Goal: Information Seeking & Learning: Learn about a topic

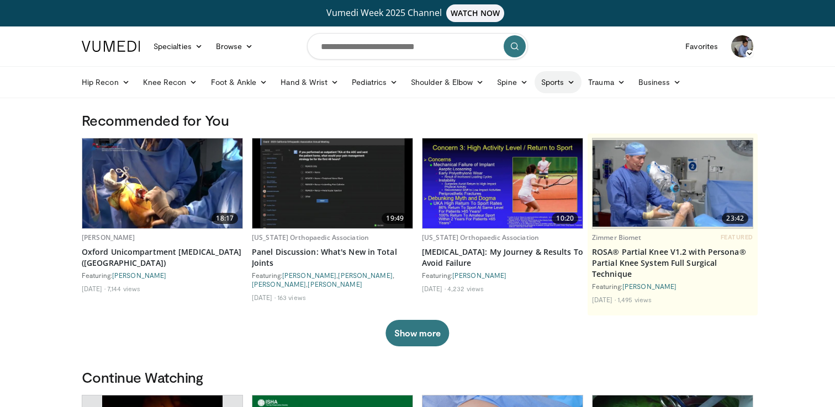
click at [558, 82] on link "Sports" at bounding box center [557, 82] width 47 height 22
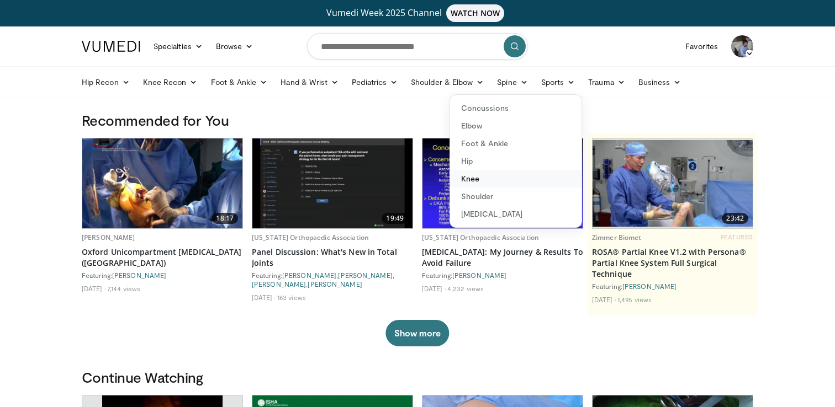
click at [473, 178] on link "Knee" at bounding box center [515, 179] width 131 height 18
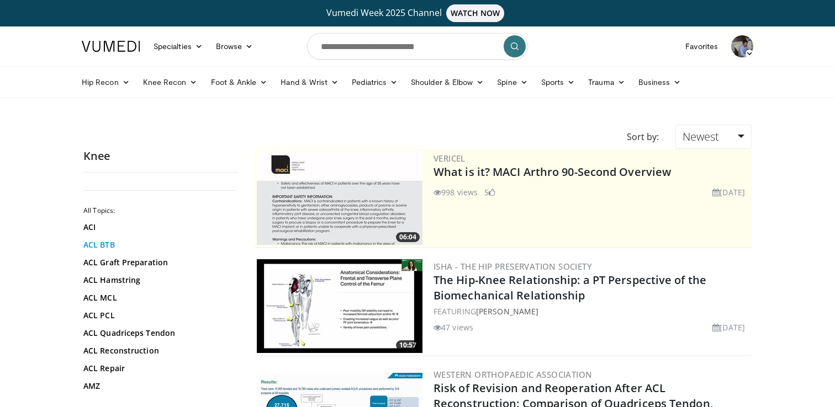
click at [105, 247] on link "ACL BTB" at bounding box center [157, 245] width 149 height 11
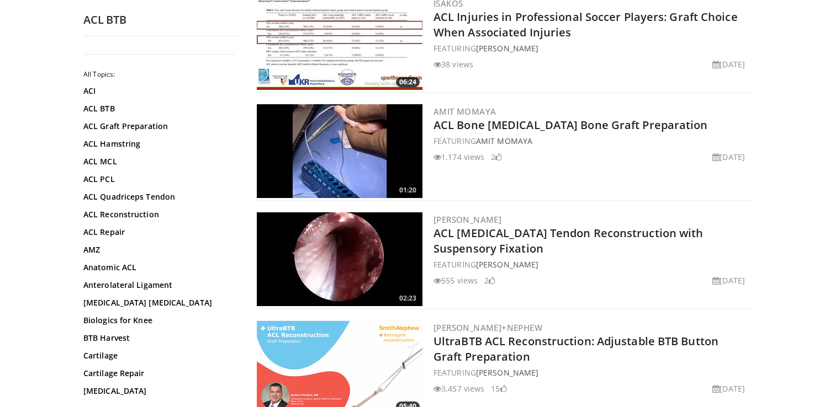
scroll to position [594, 0]
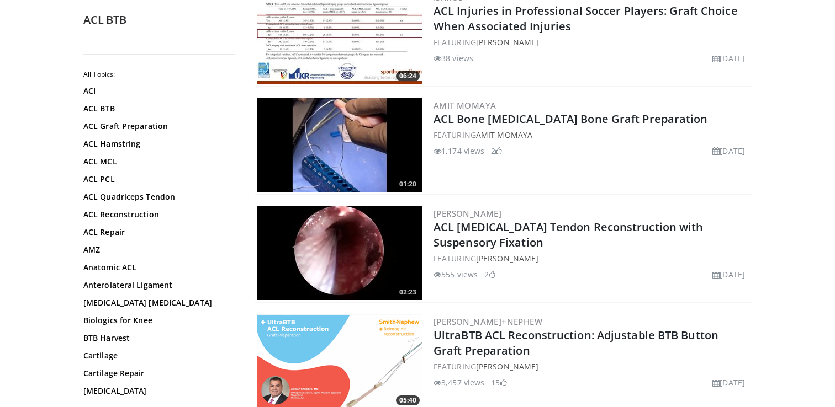
click at [357, 134] on img at bounding box center [340, 145] width 166 height 94
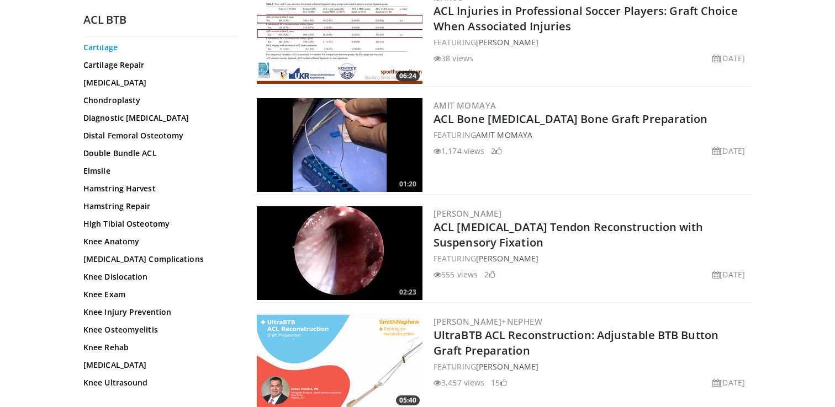
scroll to position [309, 0]
click at [123, 188] on link "Hamstring Harvest" at bounding box center [157, 188] width 149 height 11
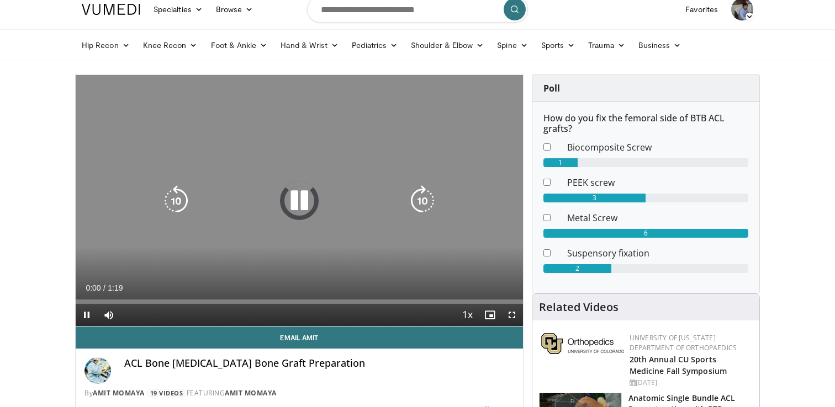
scroll to position [27, 0]
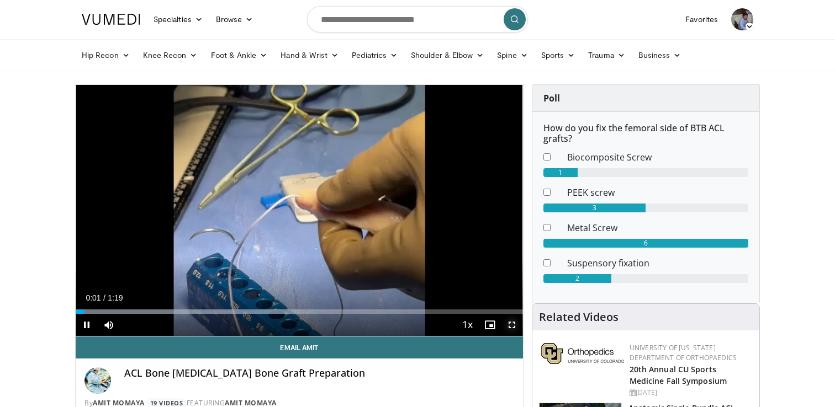
click at [513, 325] on span "Video Player" at bounding box center [512, 325] width 22 height 22
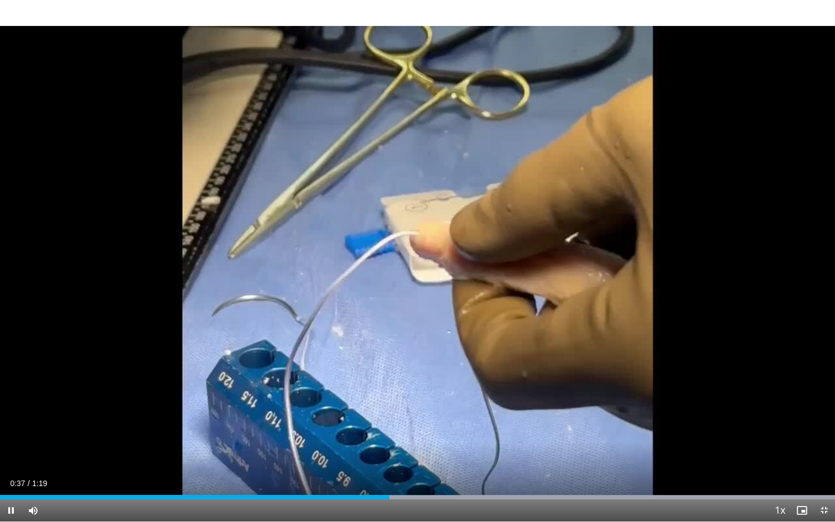
click at [488, 407] on div "Current Time 0:37 / Duration 1:19 Pause Skip Backward Skip Forward Mute Loaded …" at bounding box center [417, 510] width 835 height 22
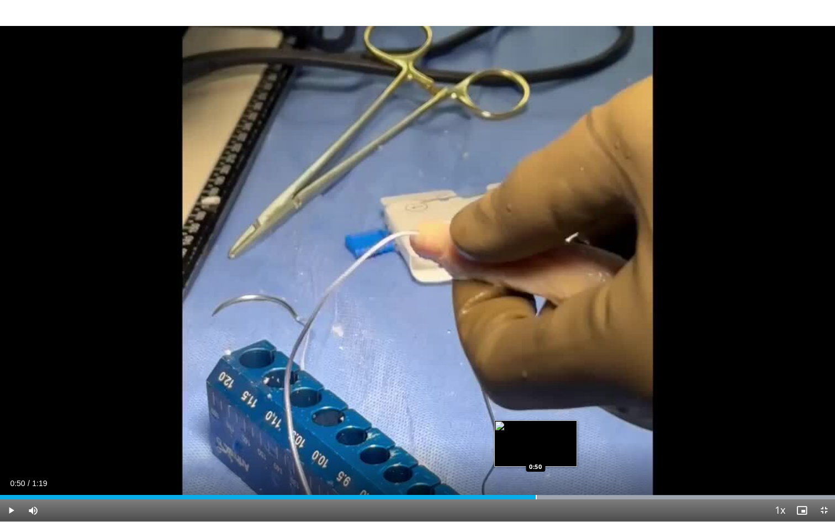
click at [536, 407] on div "Progress Bar" at bounding box center [536, 497] width 1 height 4
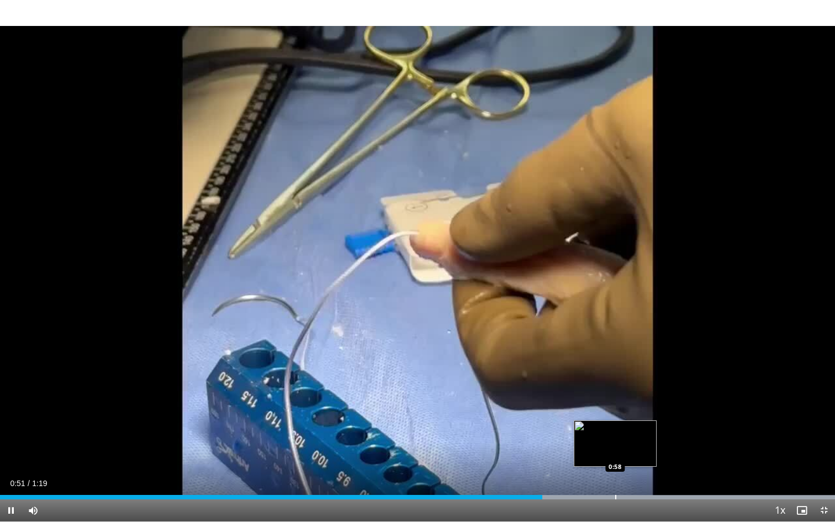
click at [615, 407] on div "Progress Bar" at bounding box center [615, 497] width 1 height 4
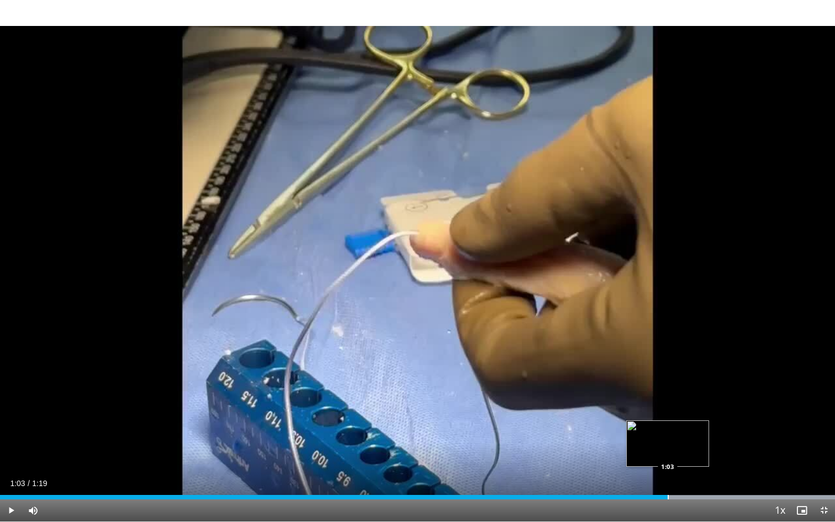
click at [668, 407] on div "Progress Bar" at bounding box center [668, 497] width 1 height 4
click at [820, 407] on span "Video Player" at bounding box center [824, 510] width 22 height 22
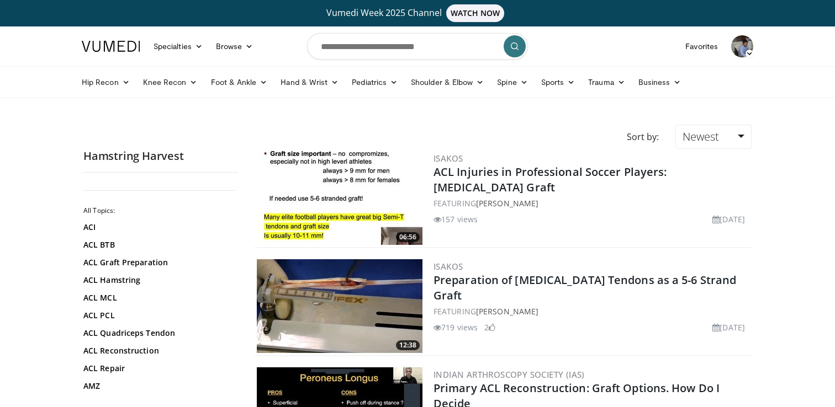
click at [272, 295] on img at bounding box center [340, 306] width 166 height 94
click at [507, 279] on link "Preparation of [MEDICAL_DATA] Tendons as a 5-6 Strand Graft" at bounding box center [584, 288] width 303 height 30
click at [507, 279] on link "Preparation of Hamstring Tendons as a 5-6 Strand Graft" at bounding box center [584, 288] width 303 height 30
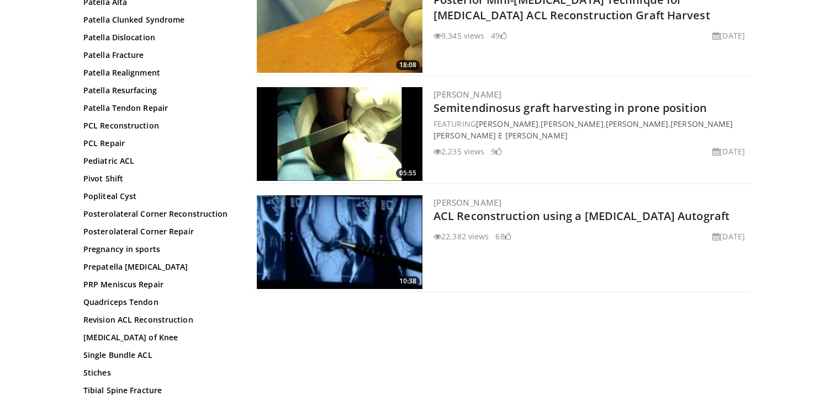
scroll to position [104, 0]
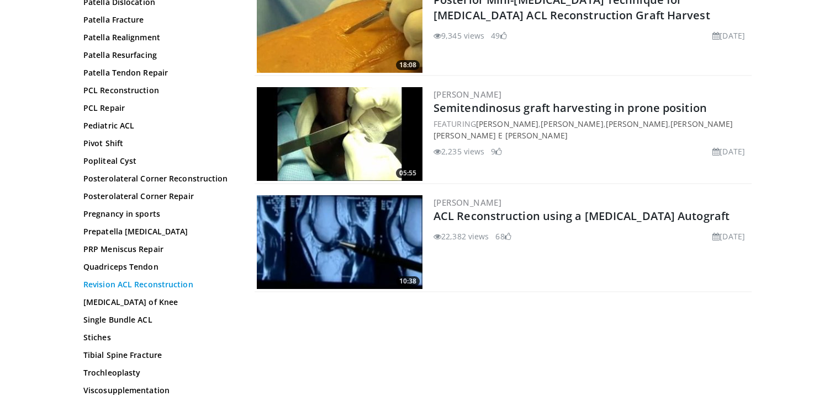
click at [129, 290] on link "Revision ACL Reconstruction" at bounding box center [157, 284] width 149 height 11
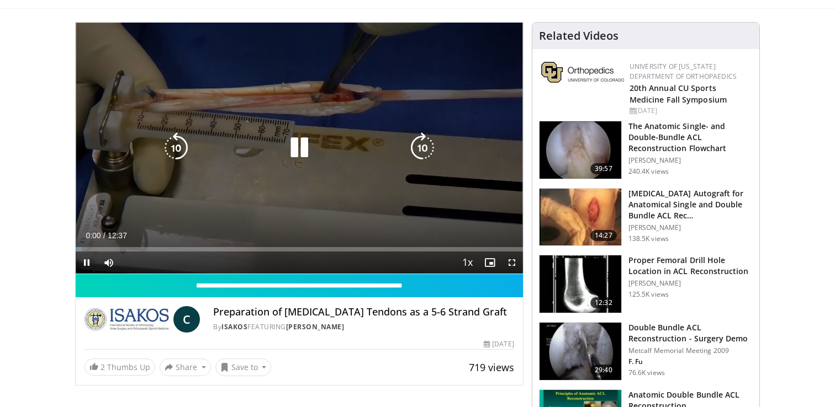
scroll to position [97, 0]
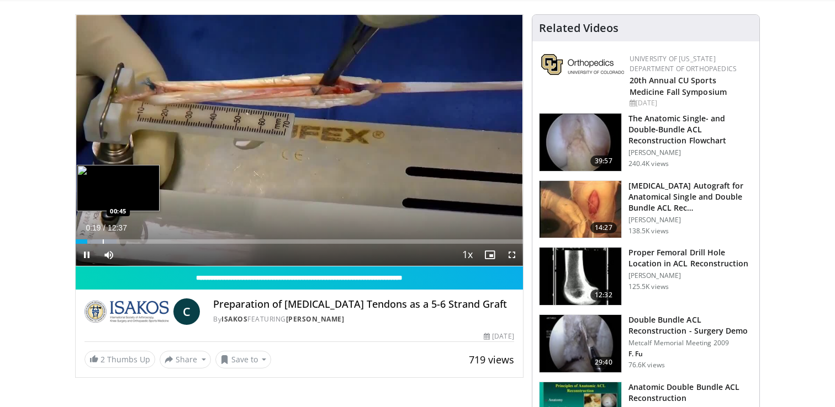
click at [103, 240] on div "Progress Bar" at bounding box center [103, 242] width 1 height 4
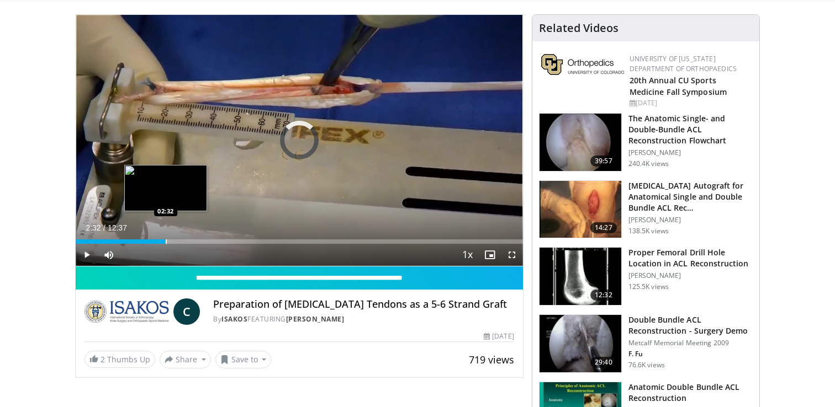
click at [166, 241] on div "Progress Bar" at bounding box center [166, 242] width 1 height 4
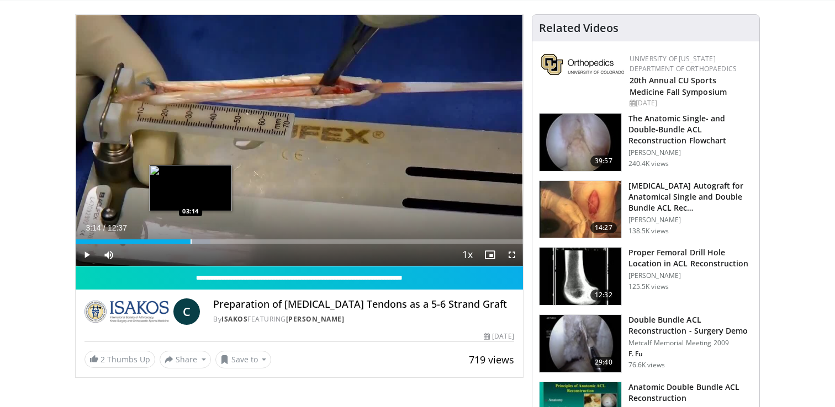
click at [190, 241] on div "Progress Bar" at bounding box center [190, 242] width 1 height 4
click at [214, 241] on div "Progress Bar" at bounding box center [214, 242] width 1 height 4
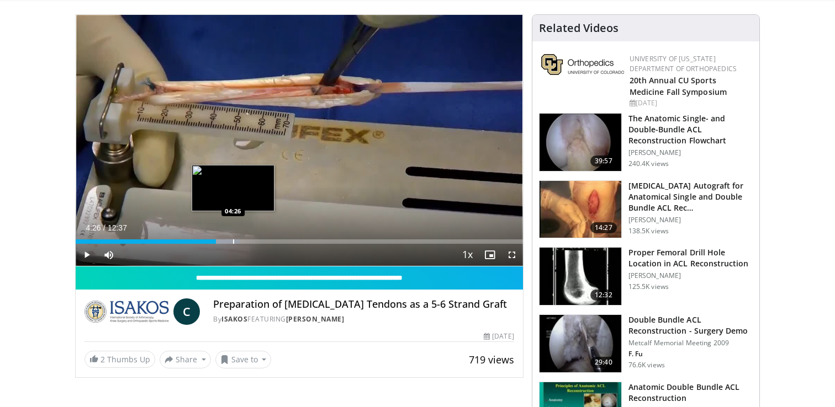
click at [233, 241] on div "Progress Bar" at bounding box center [233, 242] width 1 height 4
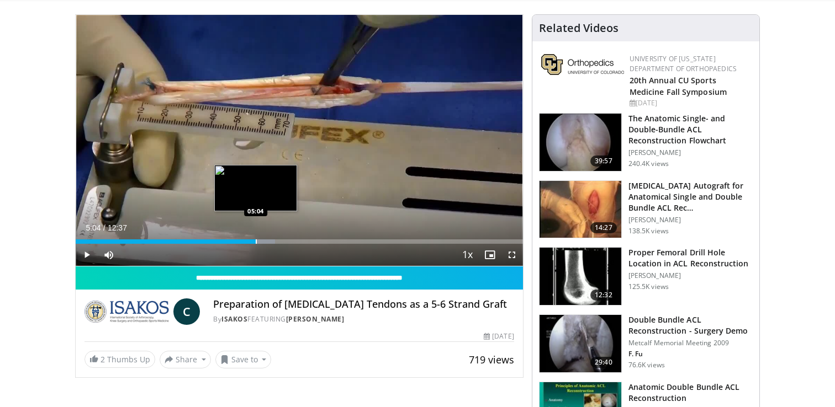
click at [256, 240] on div "Progress Bar" at bounding box center [256, 242] width 1 height 4
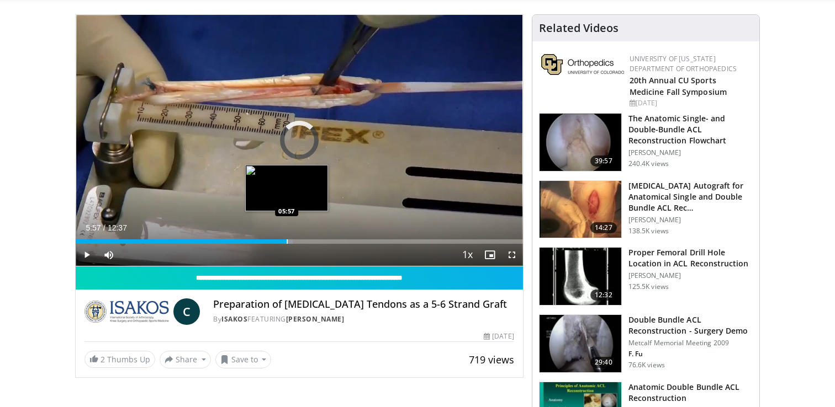
click at [287, 243] on div "Progress Bar" at bounding box center [287, 242] width 1 height 4
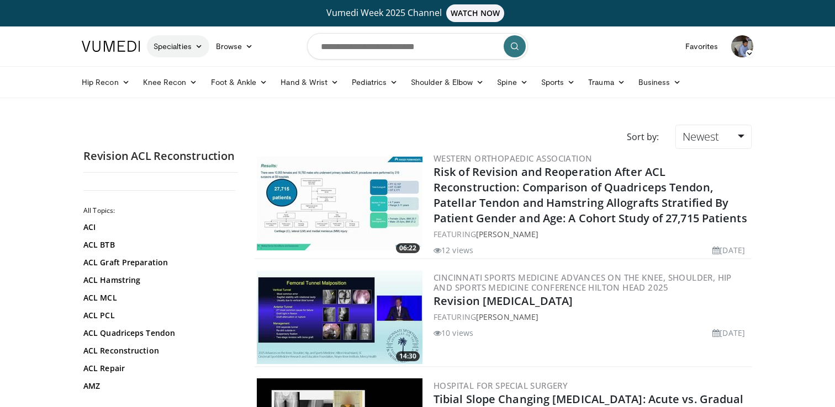
click at [200, 46] on icon at bounding box center [199, 47] width 8 height 8
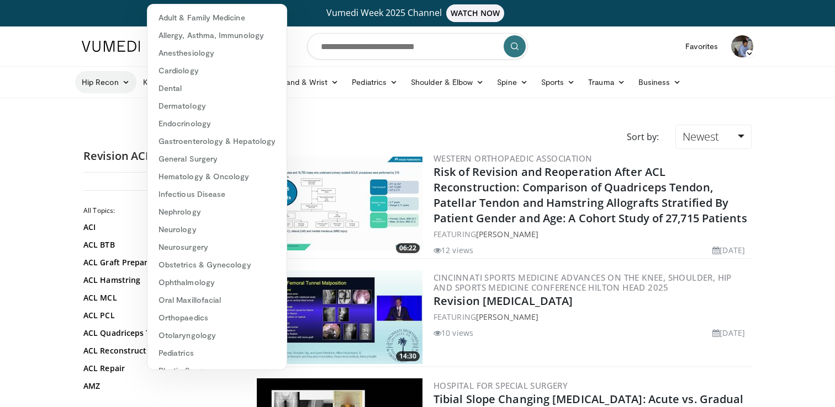
click at [91, 89] on link "Hip Recon" at bounding box center [105, 82] width 61 height 22
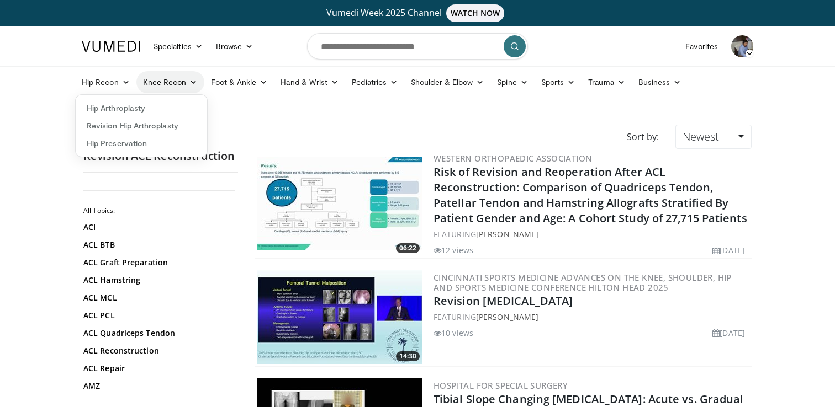
click at [165, 80] on link "Knee Recon" at bounding box center [170, 82] width 68 height 22
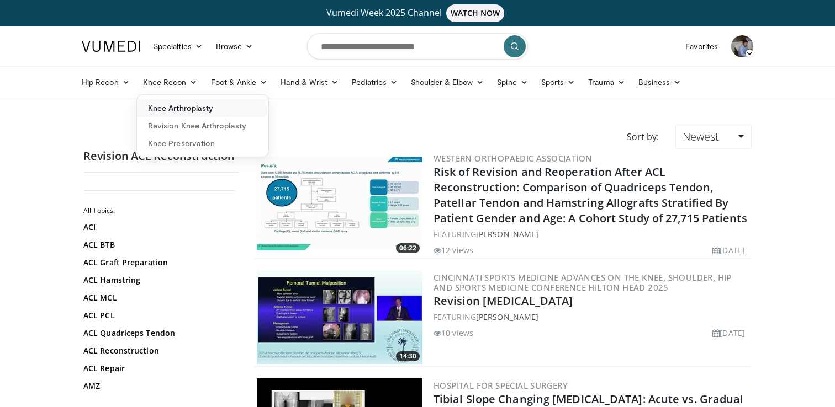
click at [183, 107] on link "Knee Arthroplasty" at bounding box center [202, 108] width 131 height 18
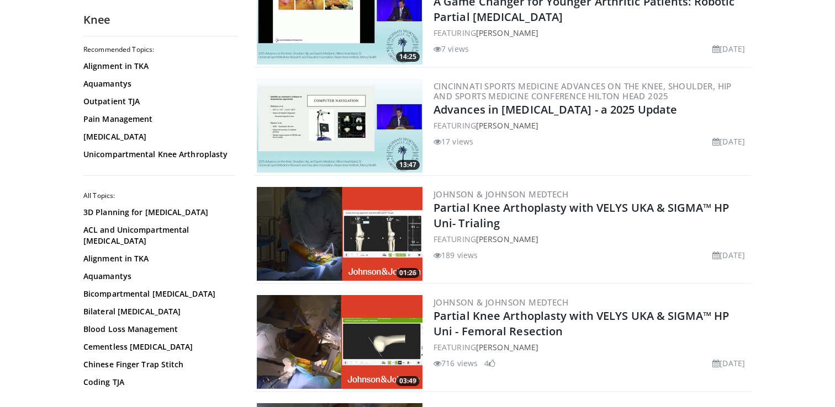
scroll to position [1389, 0]
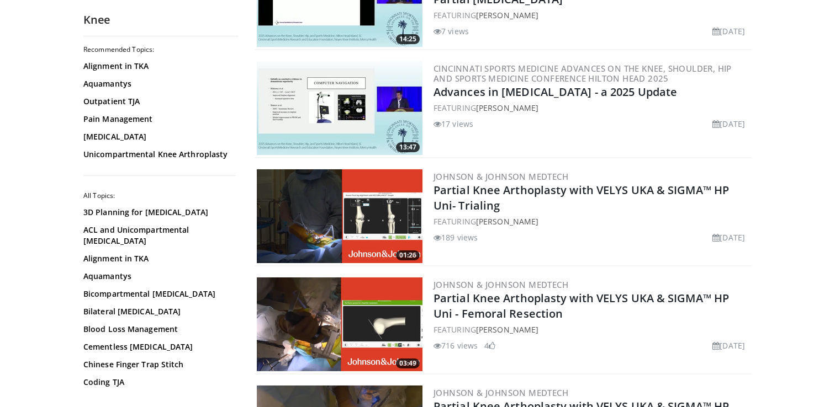
click at [321, 98] on img at bounding box center [340, 108] width 166 height 94
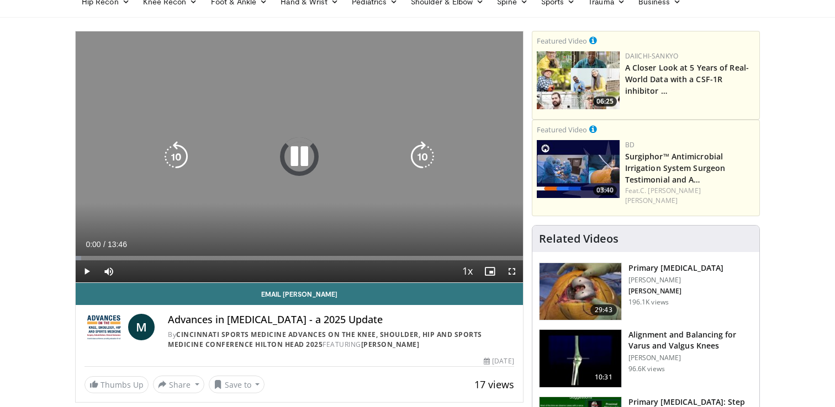
scroll to position [95, 0]
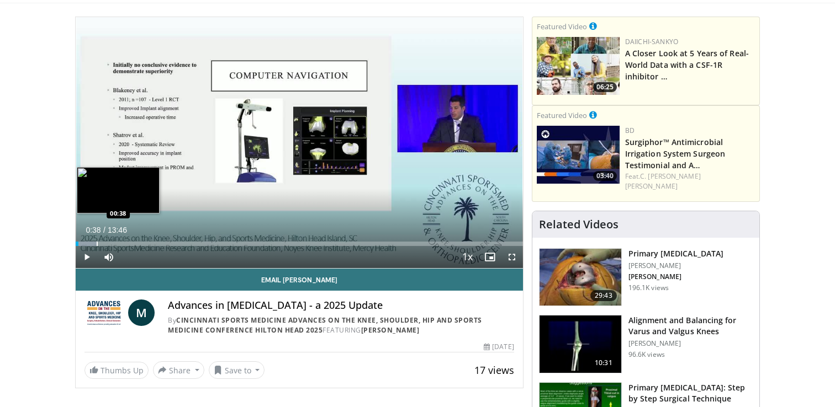
click at [96, 241] on div "Loaded : 4.79% 00:04 00:38" at bounding box center [299, 241] width 447 height 10
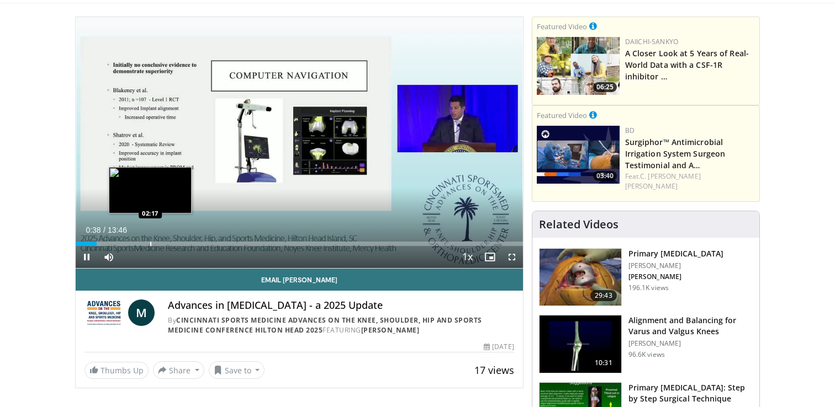
click at [150, 242] on div "Progress Bar" at bounding box center [150, 244] width 1 height 4
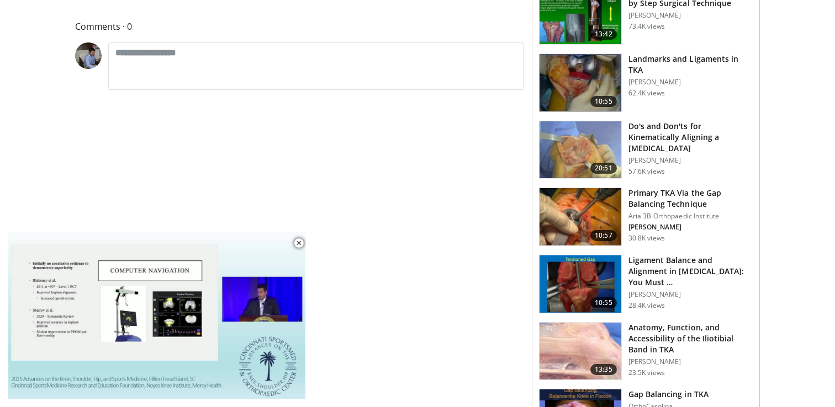
scroll to position [491, 0]
click at [587, 139] on img at bounding box center [580, 149] width 82 height 57
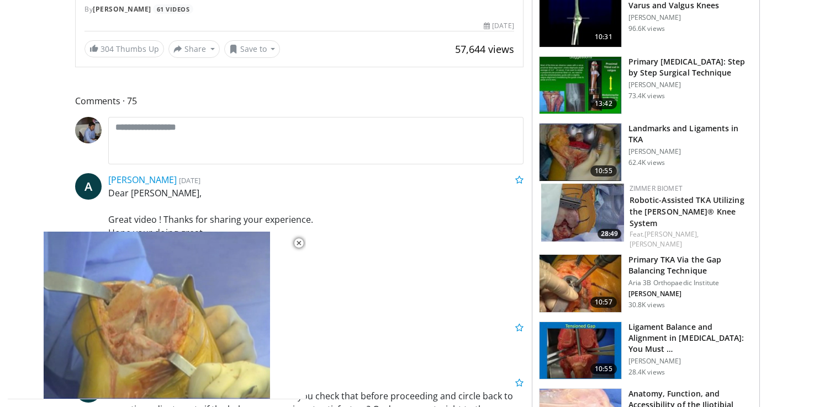
scroll to position [428, 0]
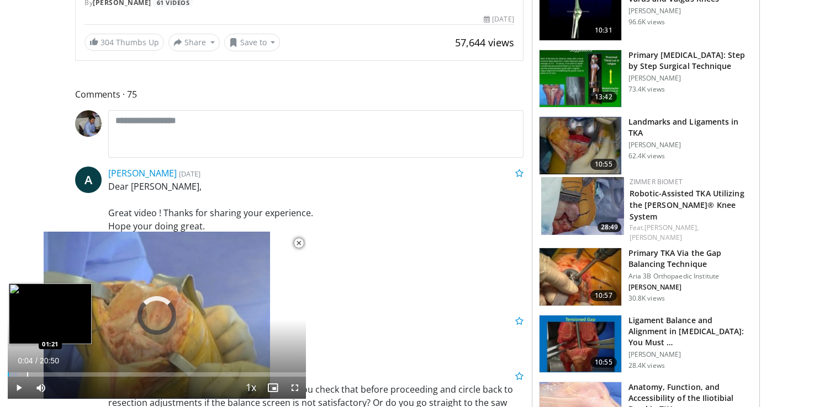
click at [27, 375] on div "Progress Bar" at bounding box center [27, 375] width 1 height 4
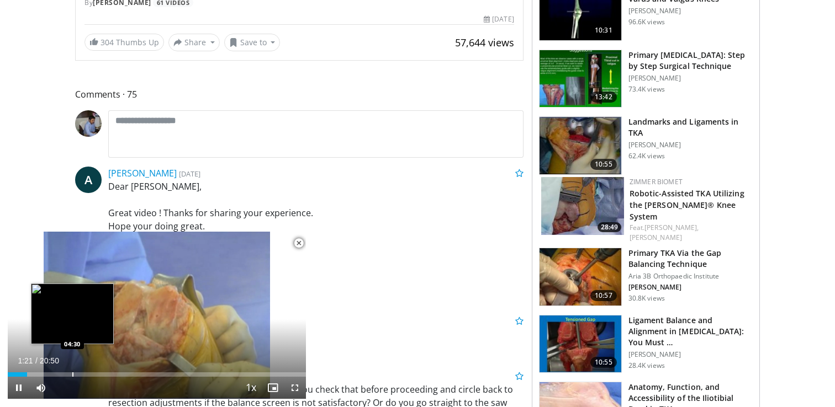
click at [72, 375] on div "Progress Bar" at bounding box center [72, 375] width 1 height 4
